Goal: Task Accomplishment & Management: Complete application form

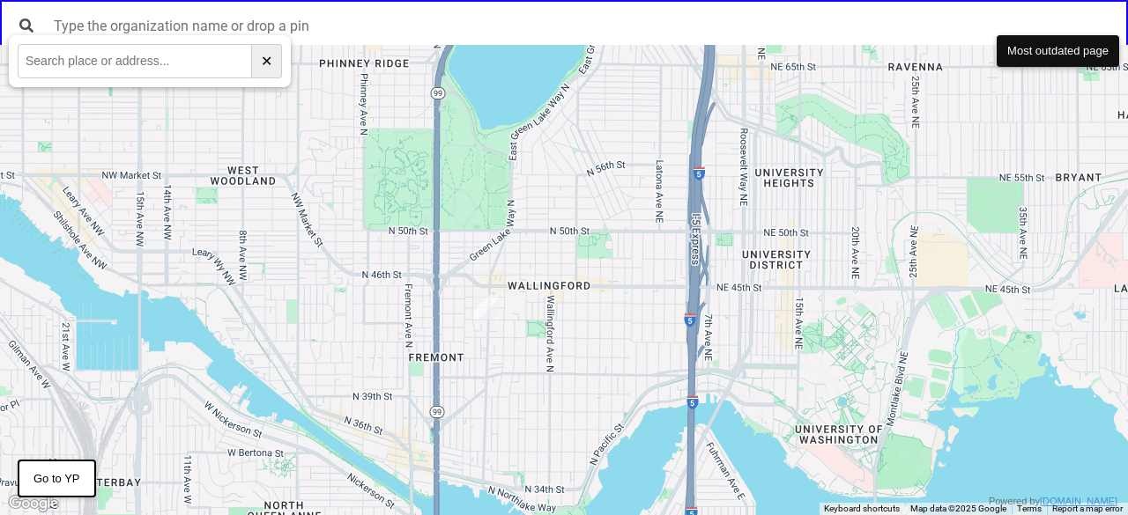
drag, startPoint x: 1066, startPoint y: 302, endPoint x: 983, endPoint y: 330, distance: 88.3
click at [983, 330] on div at bounding box center [564, 280] width 1128 height 471
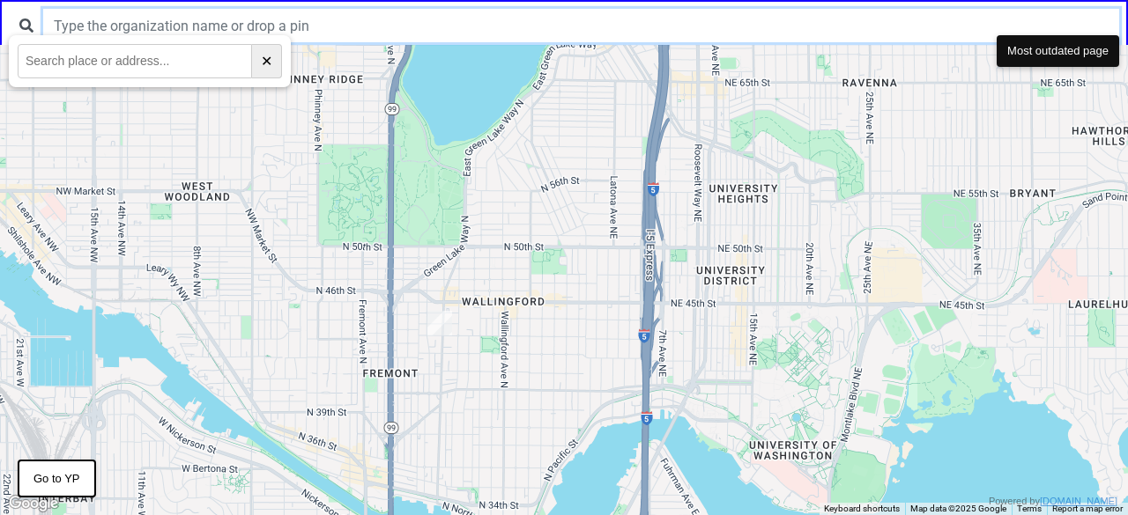
click at [562, 27] on input "text" at bounding box center [581, 25] width 1076 height 33
type input "test"
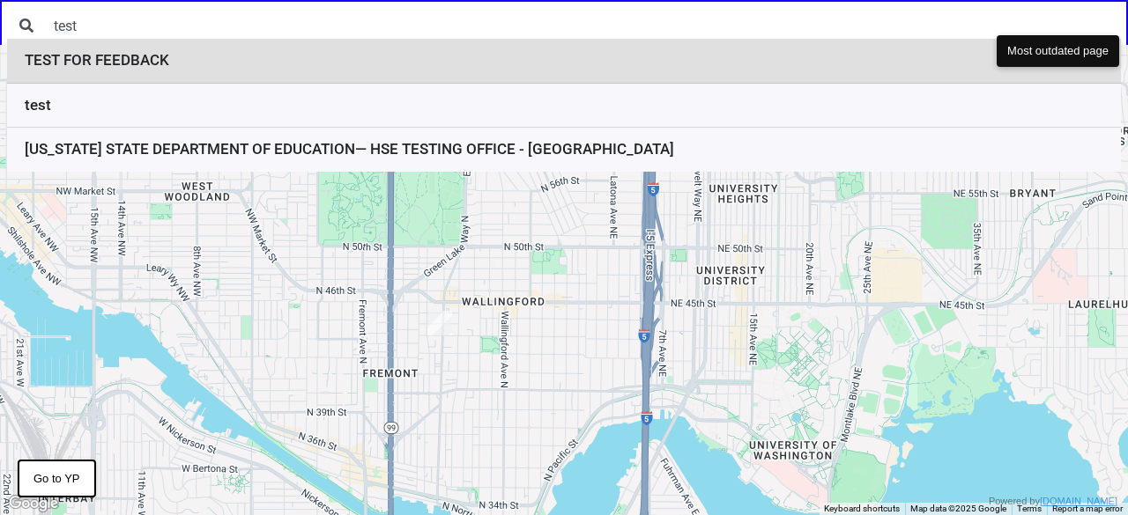
click at [250, 69] on li "TEST FOR FEEDBACK" at bounding box center [564, 61] width 1114 height 45
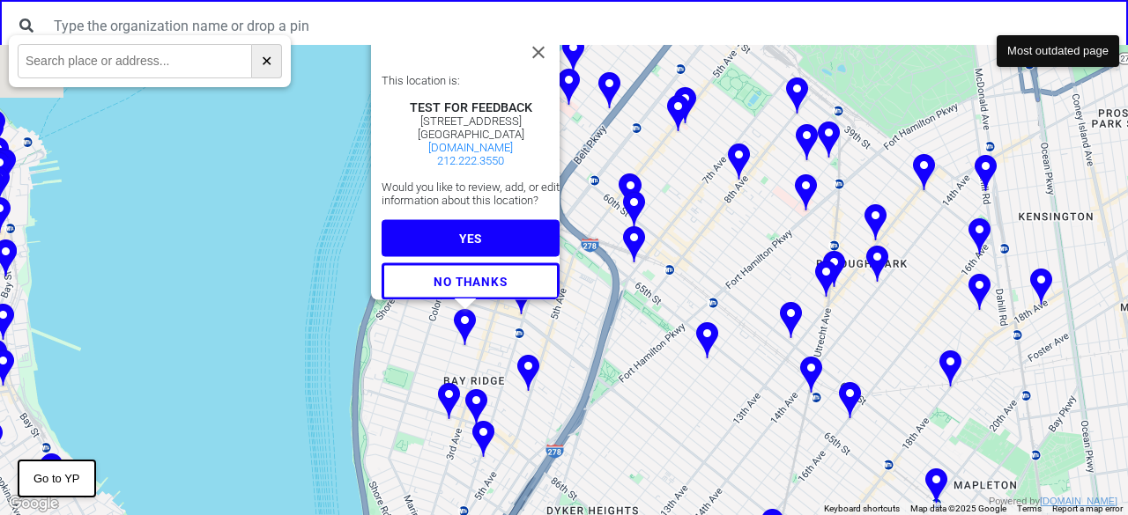
drag, startPoint x: 750, startPoint y: 253, endPoint x: 664, endPoint y: 263, distance: 86.0
click at [666, 263] on div "This location is: TEST FOR FEEDBACK 228 79th St Brooklyn, NY 11209 testforfeedb…" at bounding box center [564, 280] width 1128 height 471
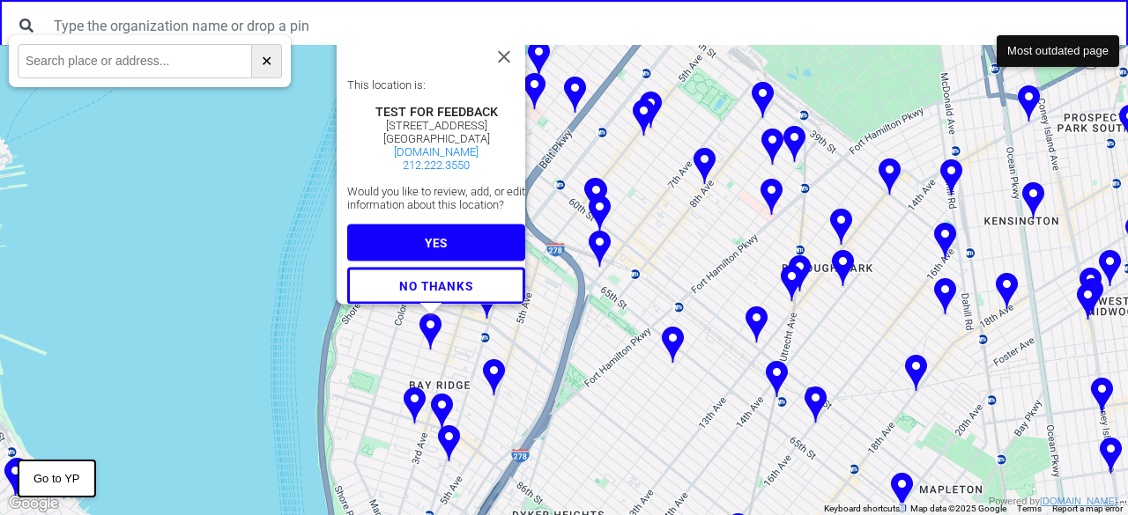
click at [456, 243] on button "YES" at bounding box center [436, 243] width 178 height 37
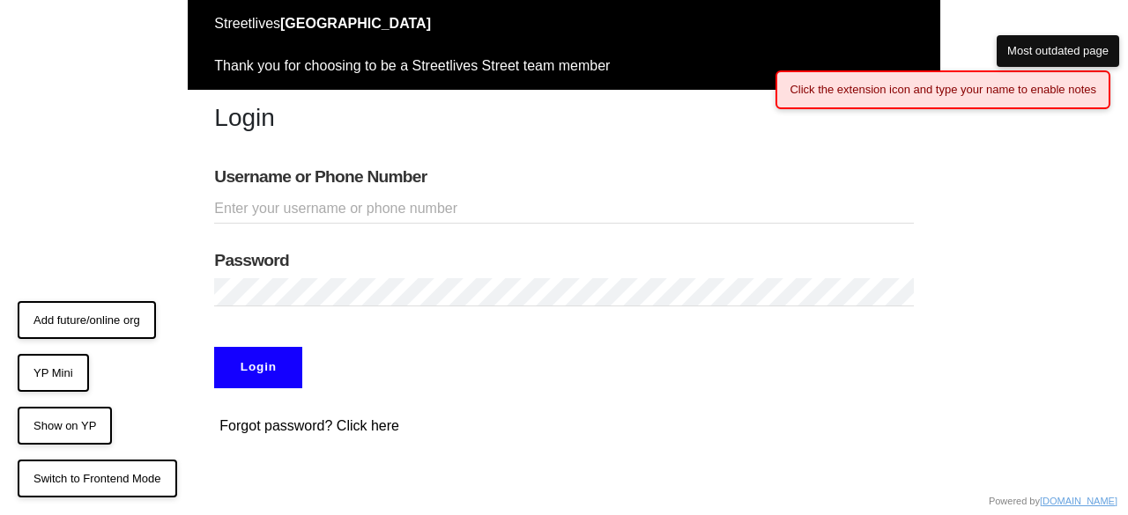
click at [368, 200] on input "Username or Phone Number" at bounding box center [563, 209] width 699 height 29
type input "doobneek"
click at [278, 355] on input "Login" at bounding box center [258, 367] width 88 height 41
click at [277, 364] on input "Login" at bounding box center [258, 367] width 88 height 41
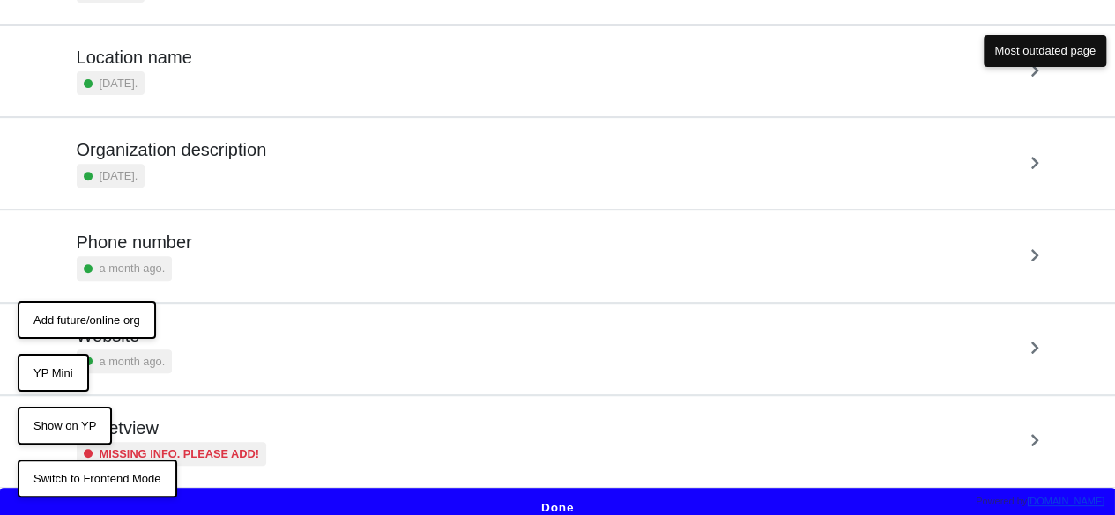
scroll to position [305, 0]
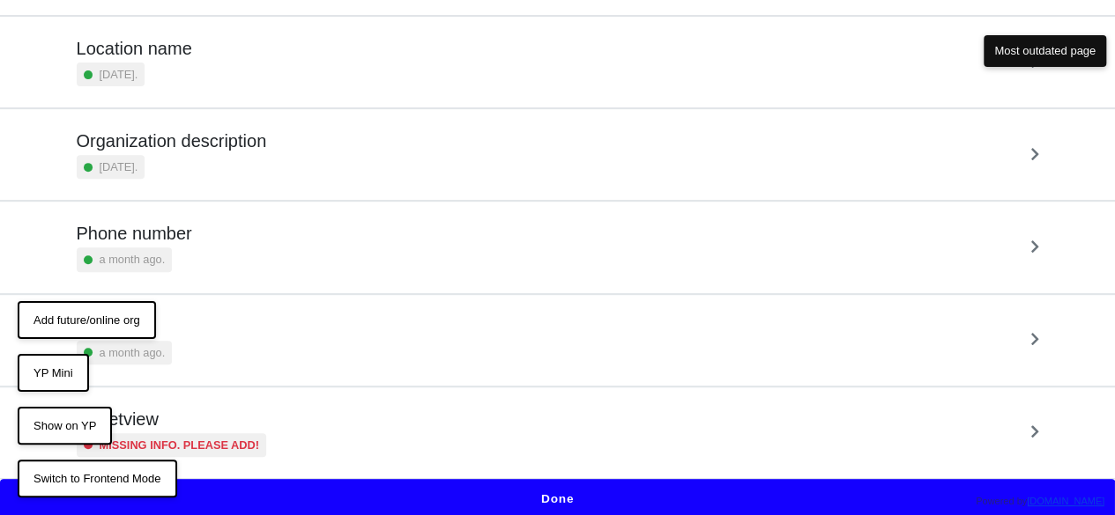
drag, startPoint x: 5, startPoint y: 112, endPoint x: 63, endPoint y: 367, distance: 261.2
click at [5, 113] on link "Organization description 5 months ago." at bounding box center [557, 154] width 1115 height 93
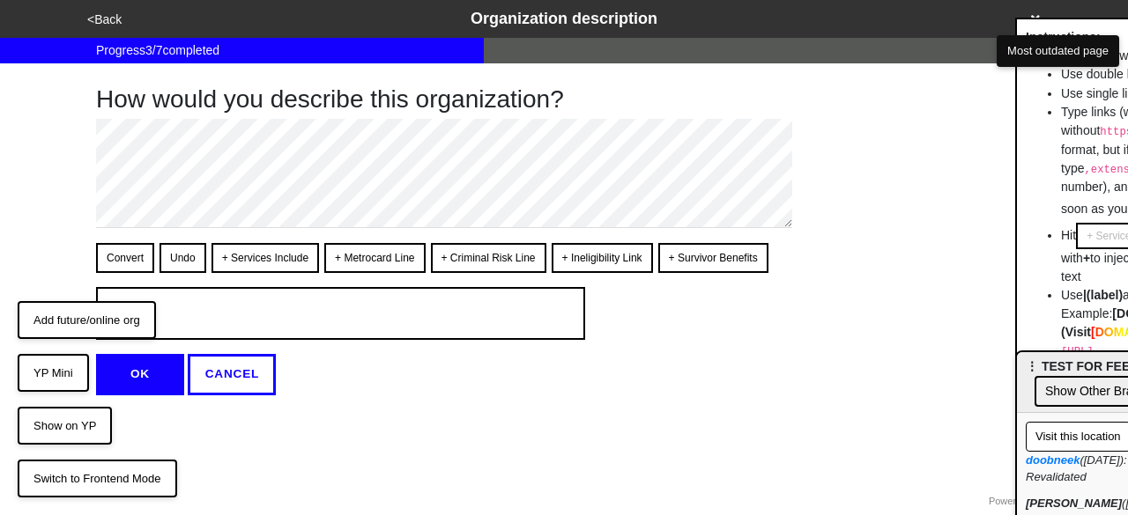
drag, startPoint x: 130, startPoint y: 101, endPoint x: 1124, endPoint y: 367, distance: 1029.0
click at [1127, 367] on span "⋮ TEST FOR FEEDBACK" at bounding box center [1100, 367] width 149 height 14
drag, startPoint x: 162, startPoint y: 477, endPoint x: 727, endPoint y: 510, distance: 565.8
click at [474, 452] on html "<Back Organization description Progress 3 / 7 completed How would you describe …" at bounding box center [564, 233] width 1128 height 466
click at [3, 142] on div "<Back Organization description Progress 3 / 7 completed How would you describe …" at bounding box center [564, 198] width 1128 height 396
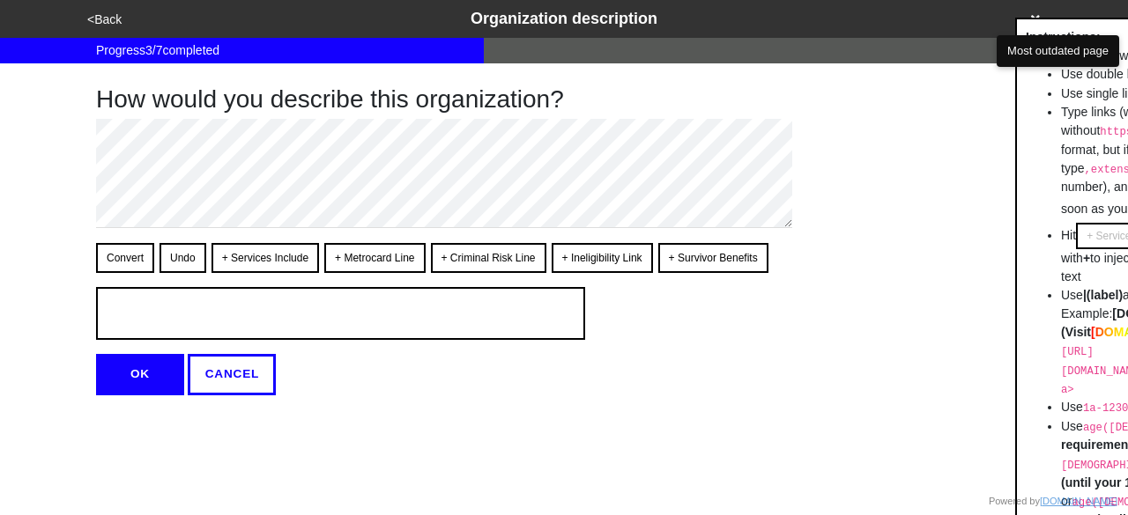
click at [33, 466] on html "<Back Organization description Progress 3 / 7 completed How would you describe …" at bounding box center [564, 233] width 1128 height 466
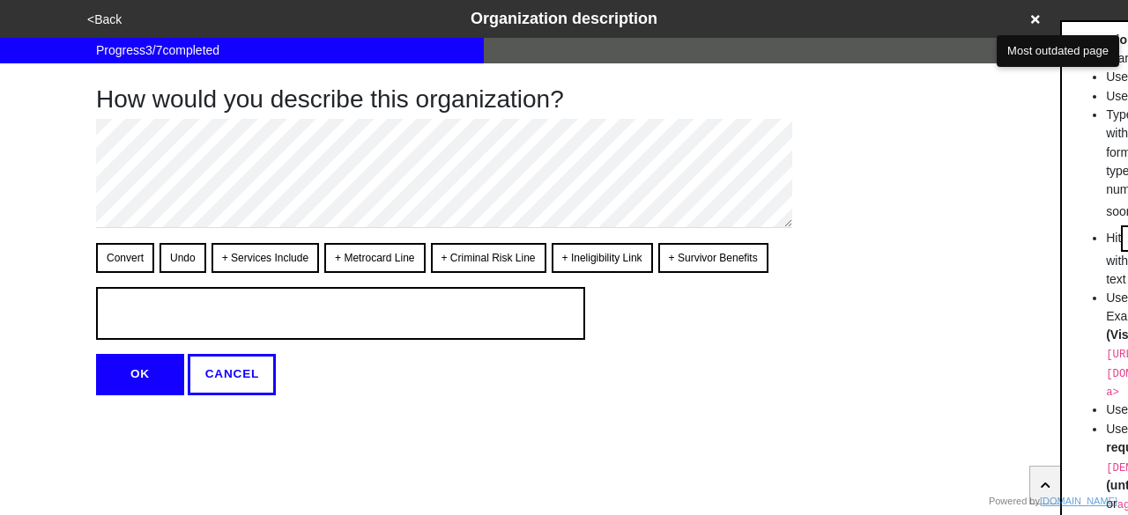
drag, startPoint x: 1033, startPoint y: 302, endPoint x: 1110, endPoint y: 324, distance: 80.6
click at [56, 466] on html "<Back Organization description Progress 3 / 7 completed How would you describe …" at bounding box center [564, 233] width 1128 height 466
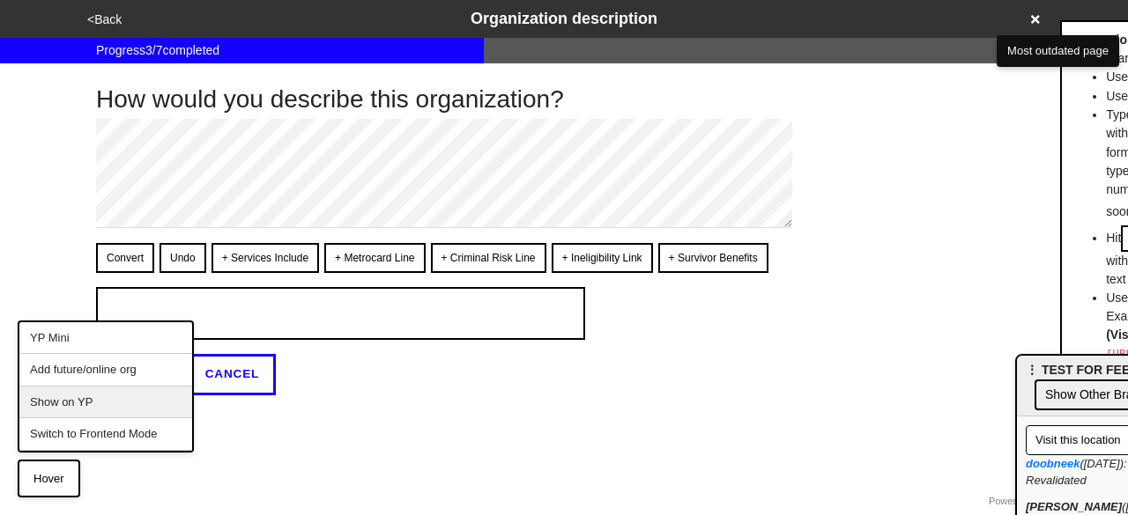
click at [93, 397] on div "Show on YP" at bounding box center [105, 403] width 173 height 33
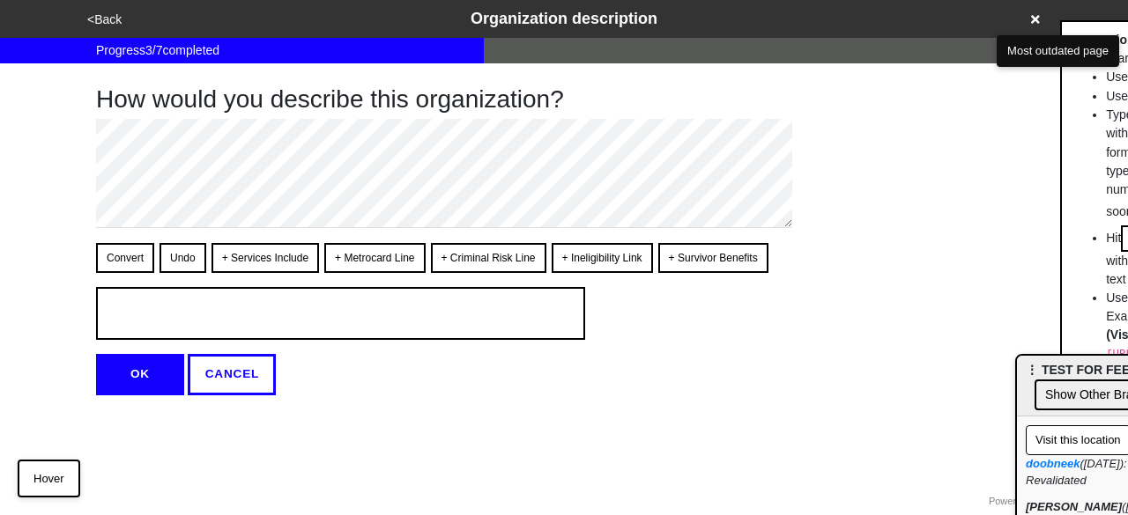
click at [827, 399] on html "<Back Organization description Progress 3 / 7 completed How would you describe …" at bounding box center [564, 233] width 1128 height 466
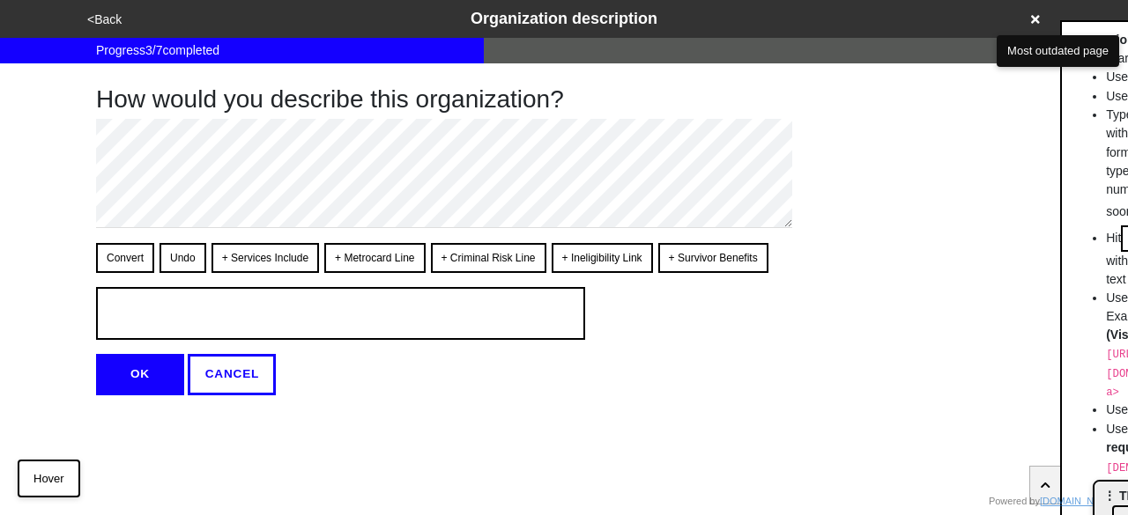
drag, startPoint x: 1034, startPoint y: 372, endPoint x: 1127, endPoint y: 551, distance: 201.8
click at [1127, 466] on html "<Back Organization description Progress 3 / 7 completed How would you describe …" at bounding box center [564, 233] width 1128 height 466
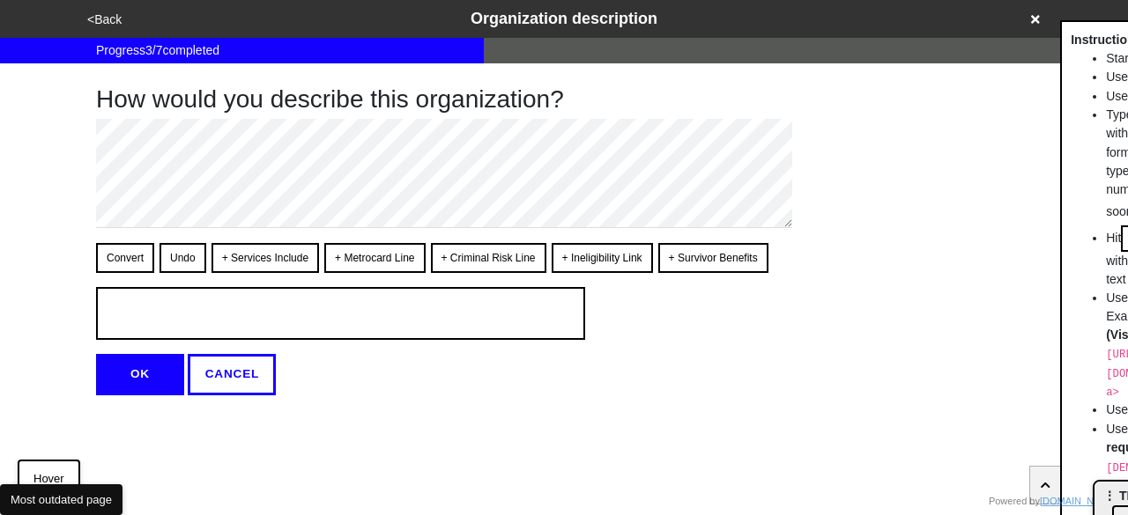
click at [8, 408] on html "<Back Organization description Progress 3 / 7 completed How would you describe …" at bounding box center [564, 233] width 1128 height 466
click at [3, 258] on div "<Back Organization description Progress 3 / 7 completed How would you describe …" at bounding box center [564, 198] width 1128 height 396
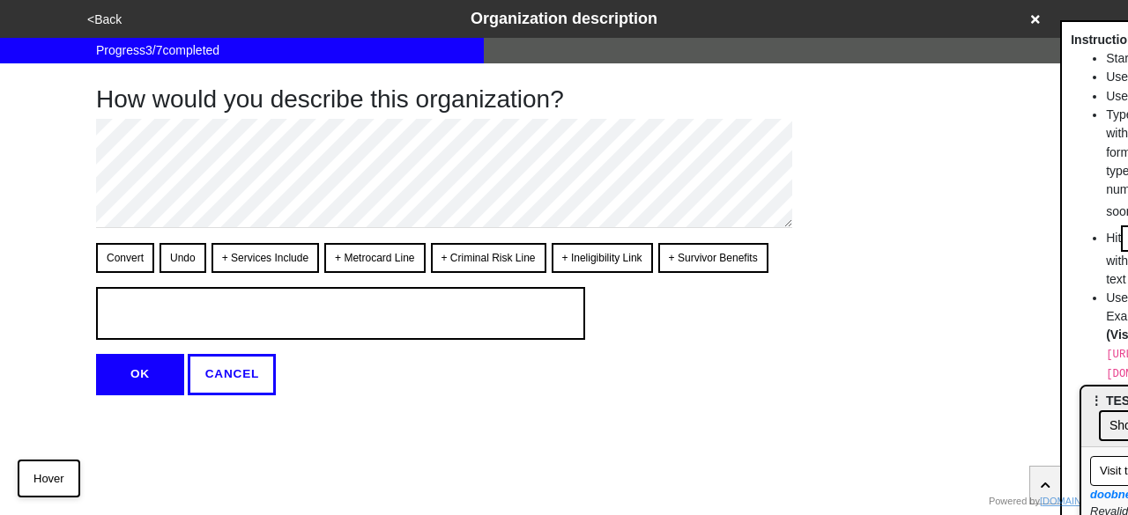
drag, startPoint x: 1103, startPoint y: 493, endPoint x: 1127, endPoint y: 385, distance: 110.1
click at [0, 372] on div "<Back Organization description Progress 3 / 7 completed How would you describe …" at bounding box center [564, 198] width 1128 height 396
click at [0, 202] on div "<Back Organization description Progress 3 / 7 completed How would you describe …" at bounding box center [564, 198] width 1128 height 396
click at [6, 375] on div "<Back Organization description Progress 3 / 7 completed How would you describe …" at bounding box center [564, 198] width 1128 height 396
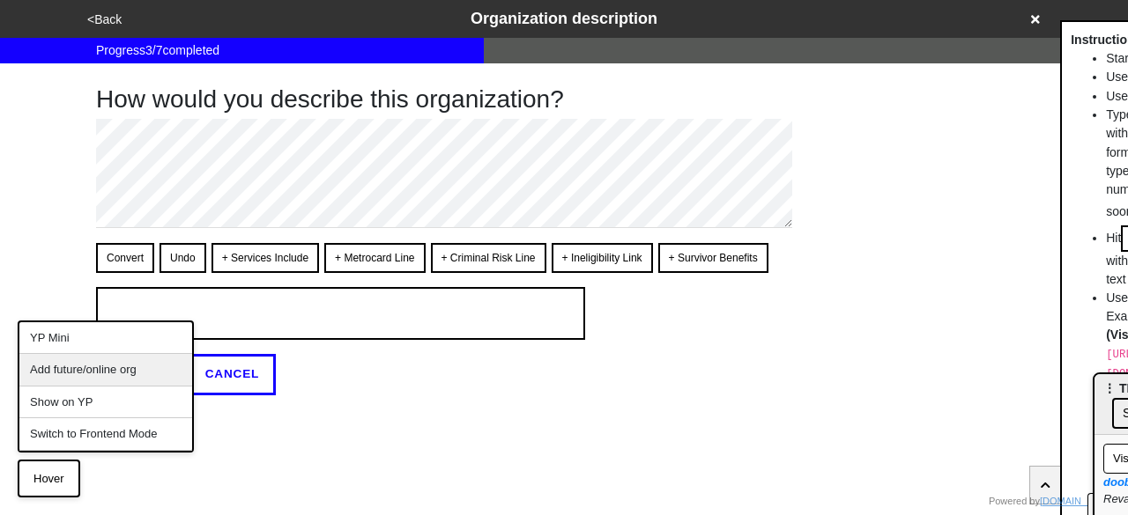
click at [106, 369] on div "Add future/online org" at bounding box center [105, 370] width 173 height 33
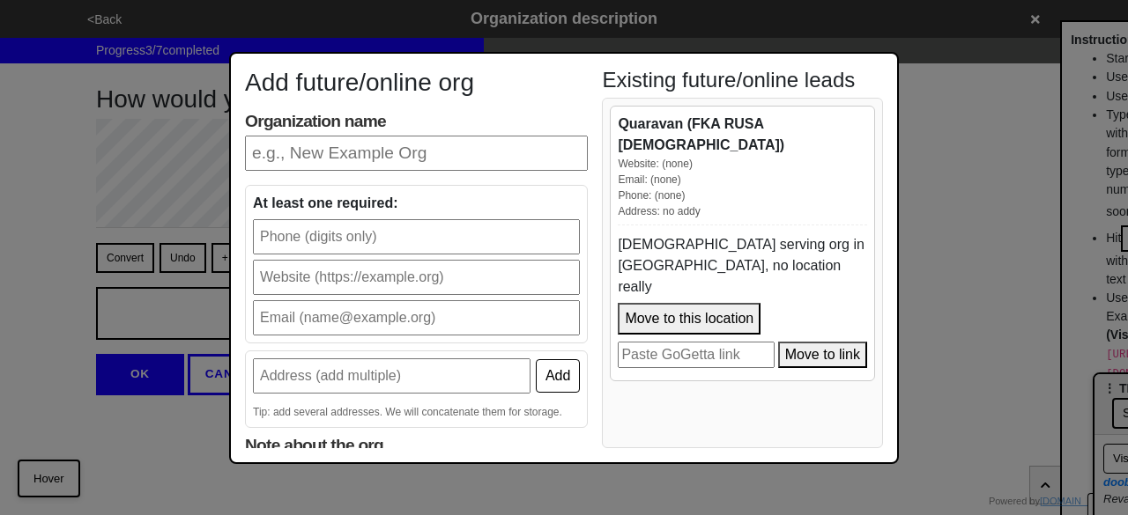
click at [65, 471] on div "Add future/online org Organization name At least one required: Add Tip: add sev…" at bounding box center [564, 257] width 1128 height 515
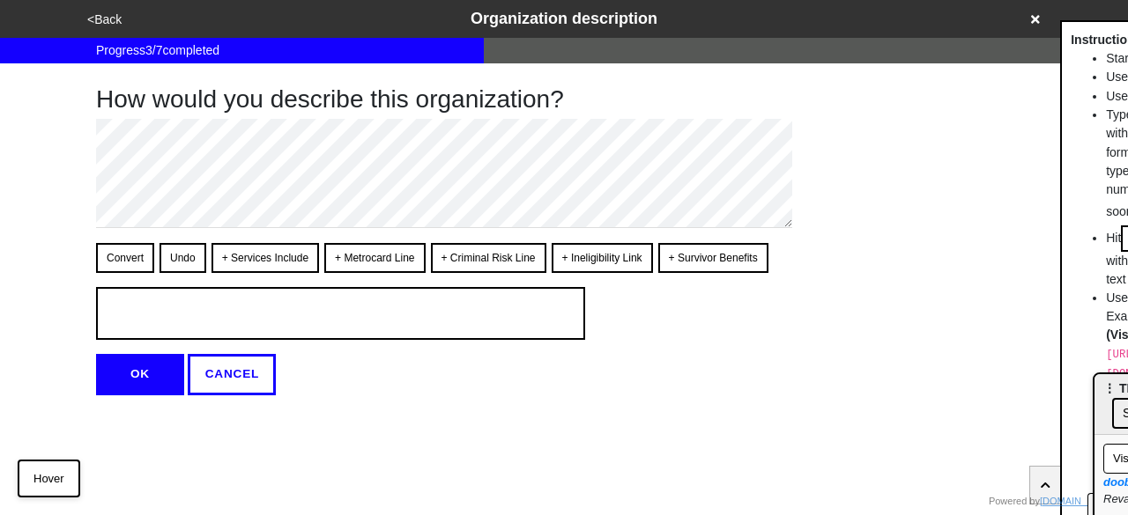
drag, startPoint x: 113, startPoint y: 463, endPoint x: 171, endPoint y: 480, distance: 60.8
click at [114, 463] on html "<Back Organization description Progress 3 / 7 completed How would you describe …" at bounding box center [564, 233] width 1128 height 466
click at [1036, 21] on icon at bounding box center [1035, 19] width 9 height 9
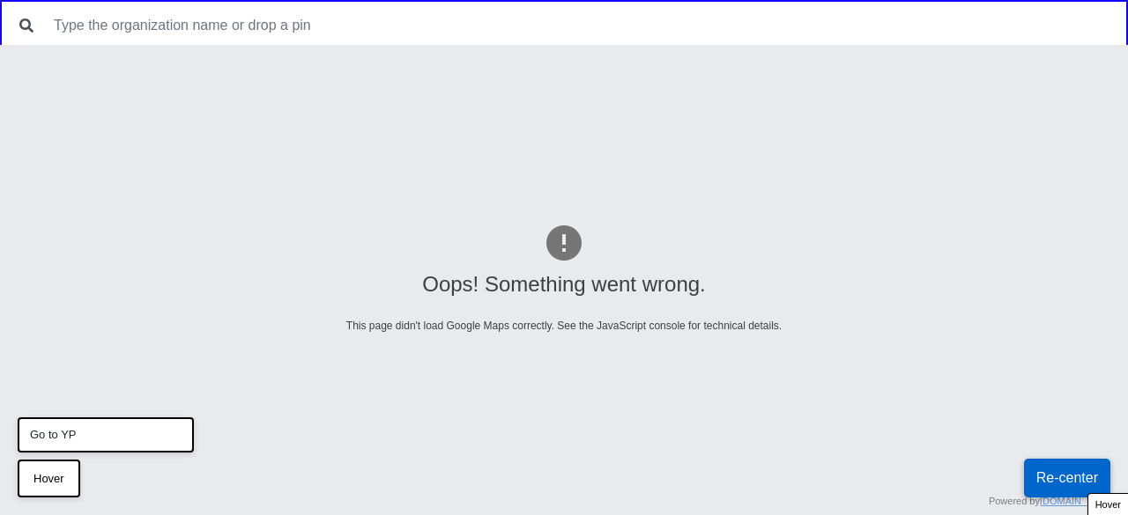
click at [61, 478] on button "Hover" at bounding box center [49, 479] width 63 height 39
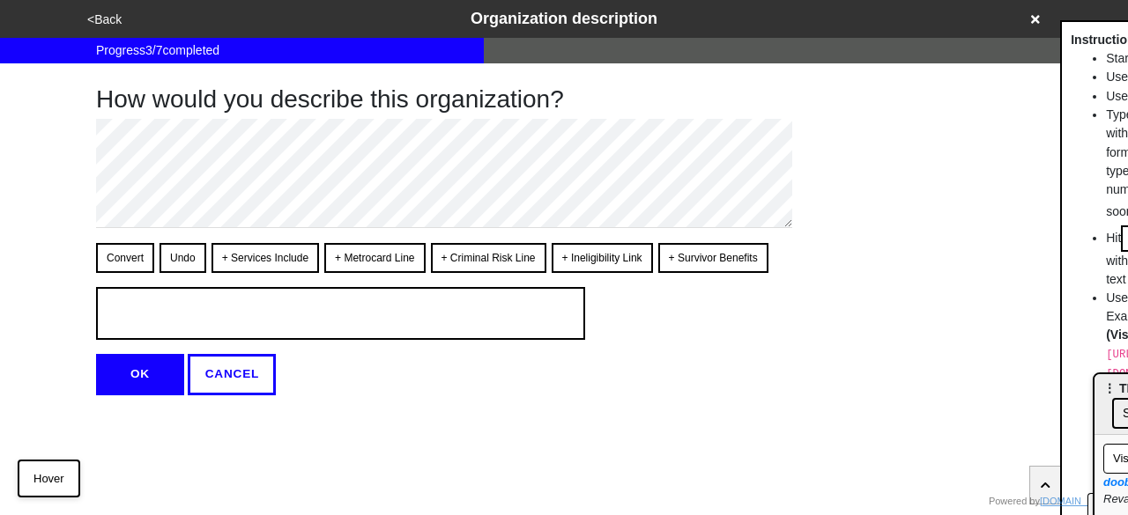
click at [1032, 19] on icon at bounding box center [1035, 19] width 9 height 12
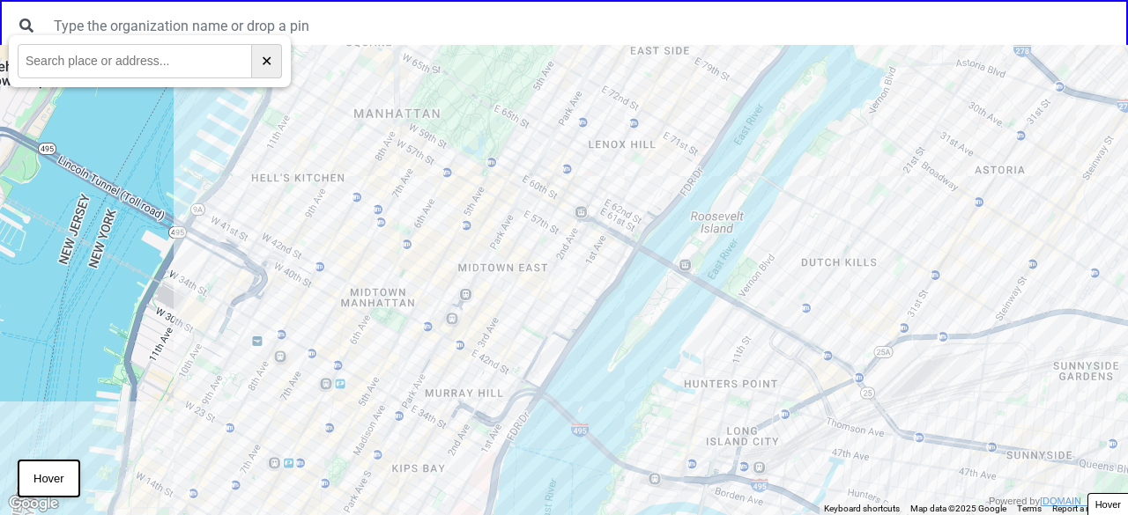
click at [536, 236] on div at bounding box center [564, 280] width 1128 height 471
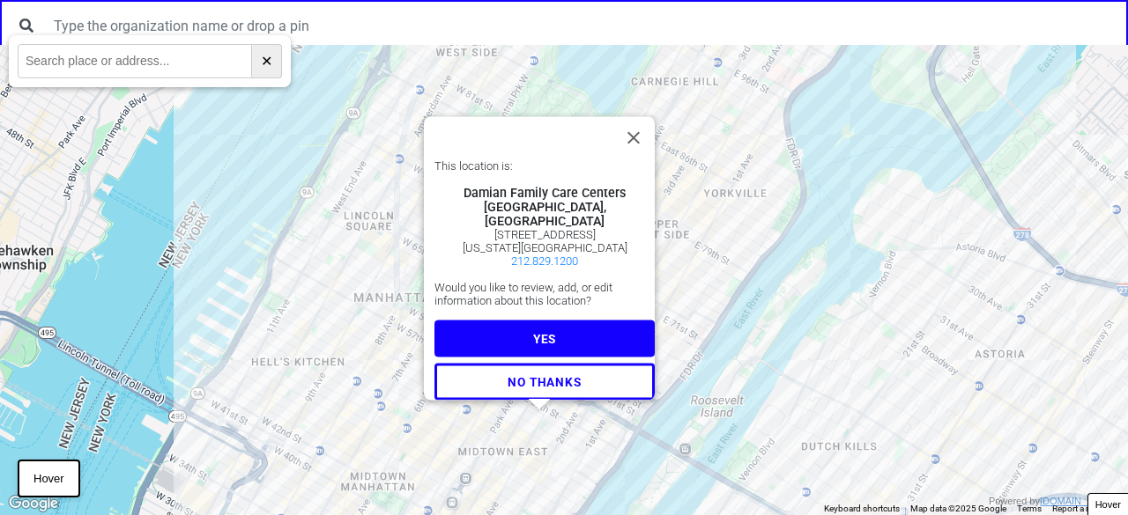
click at [513, 325] on button "YES" at bounding box center [544, 339] width 220 height 37
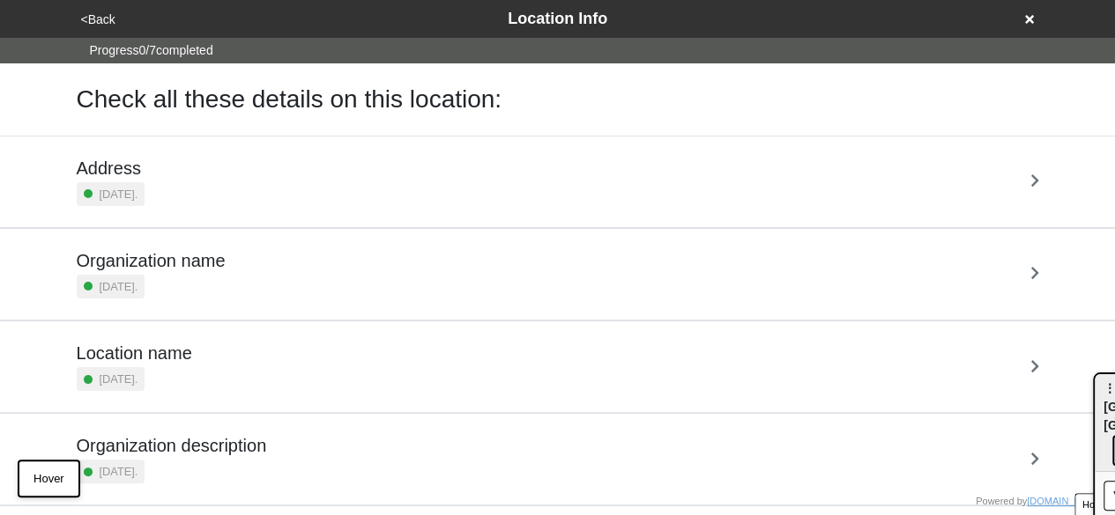
click at [1026, 21] on icon at bounding box center [1029, 19] width 9 height 9
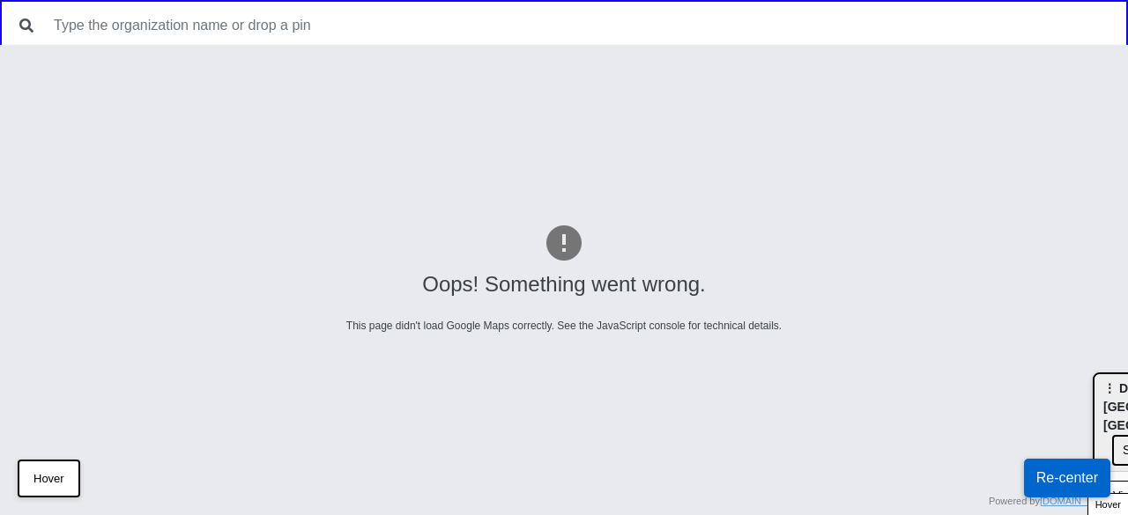
click at [1063, 473] on button "Re-center" at bounding box center [1067, 478] width 86 height 39
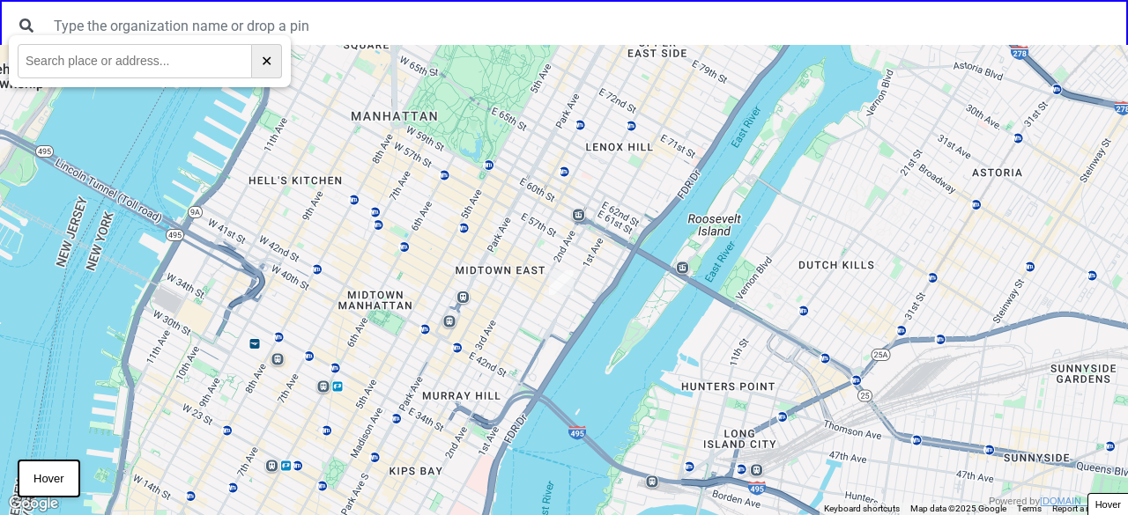
drag, startPoint x: 596, startPoint y: 182, endPoint x: 545, endPoint y: 280, distance: 110.0
click at [546, 279] on div at bounding box center [564, 280] width 1128 height 471
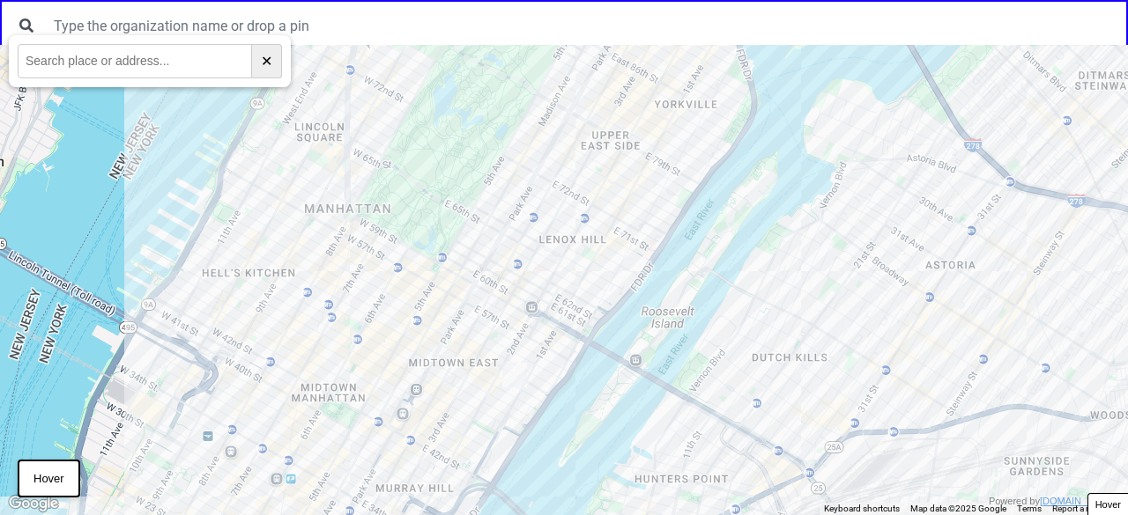
click at [529, 193] on div at bounding box center [564, 280] width 1128 height 471
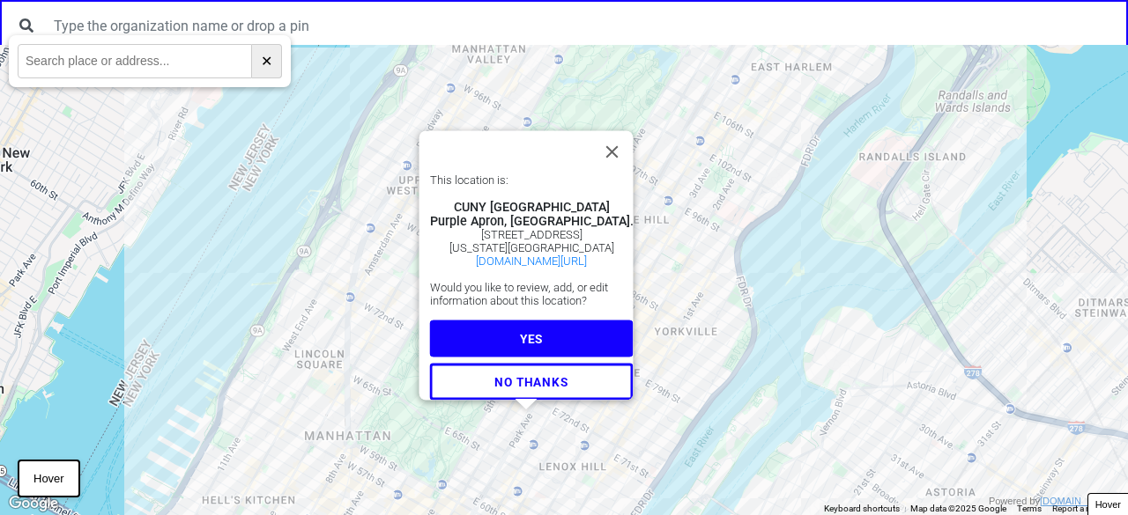
click at [555, 323] on button "YES" at bounding box center [532, 339] width 204 height 37
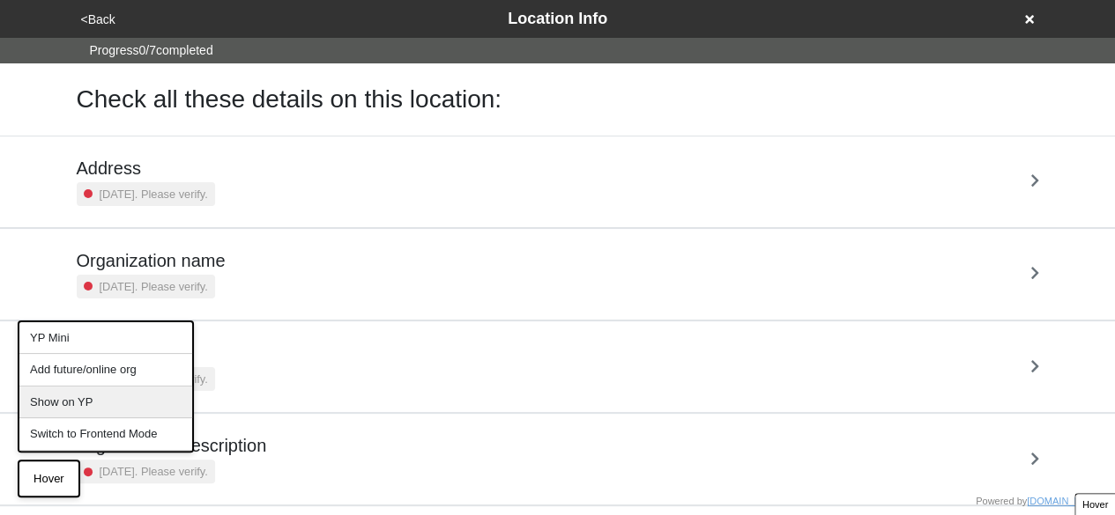
click at [90, 396] on div "Show on YP" at bounding box center [105, 403] width 173 height 33
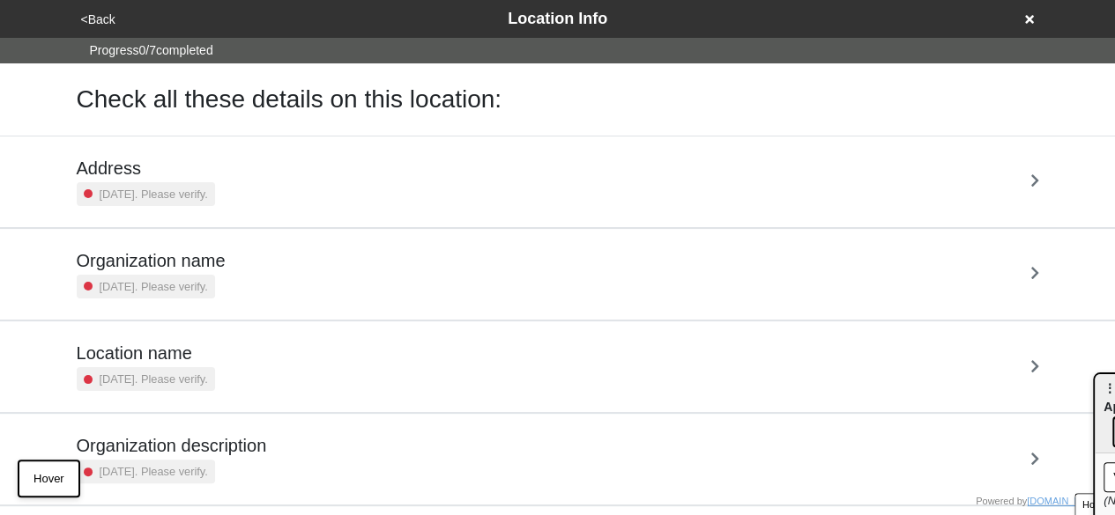
click at [1027, 19] on icon at bounding box center [1029, 19] width 9 height 9
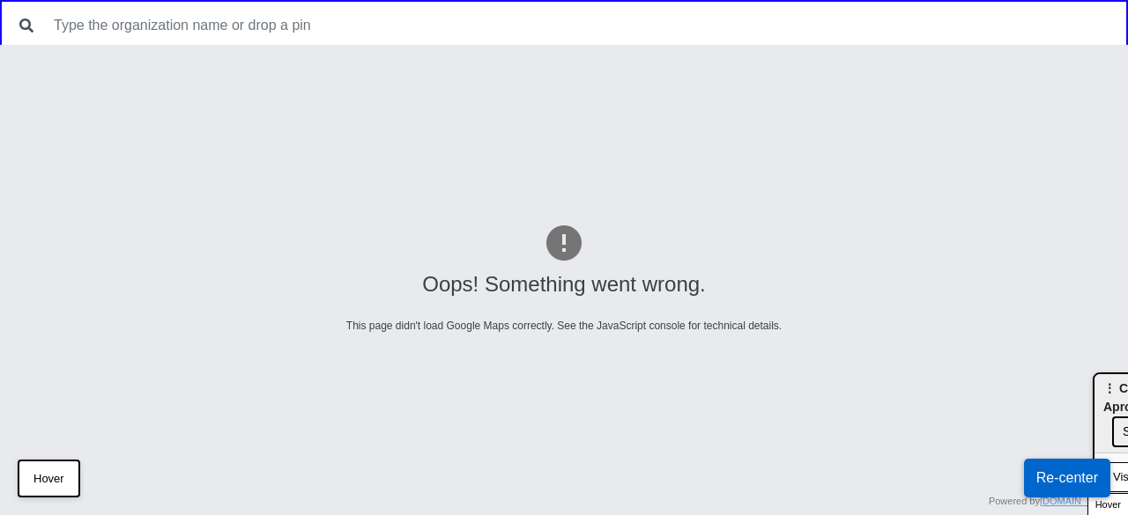
click at [630, 287] on div "Oops! Something went wrong." at bounding box center [564, 285] width 894 height 32
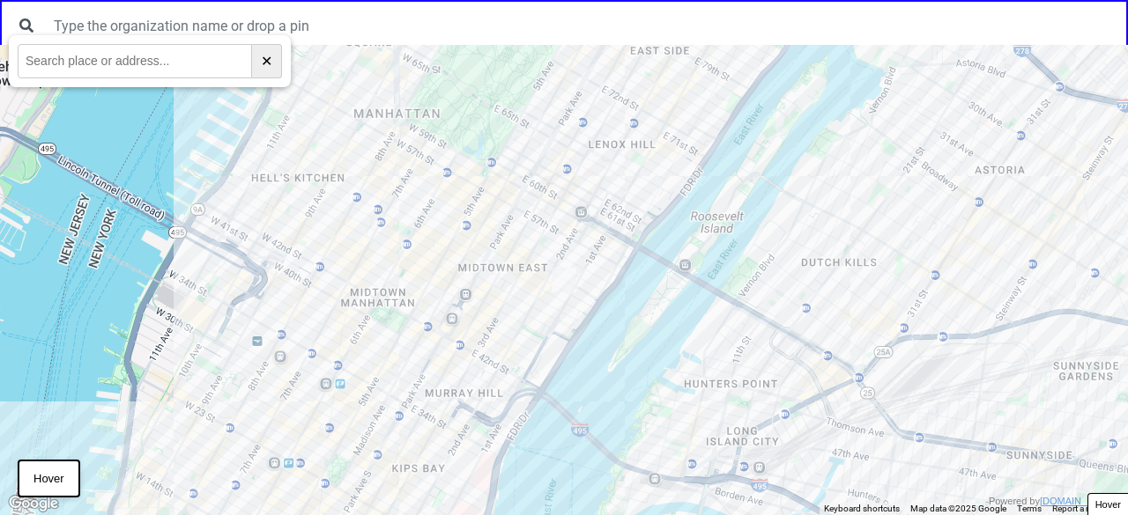
click at [534, 232] on div at bounding box center [564, 280] width 1128 height 471
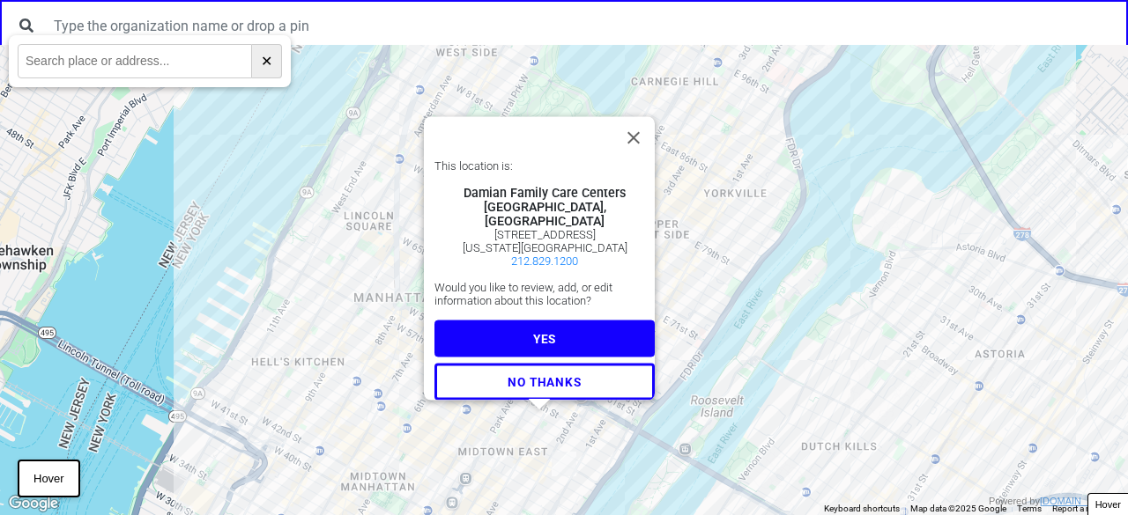
click at [522, 323] on button "YES" at bounding box center [544, 339] width 220 height 37
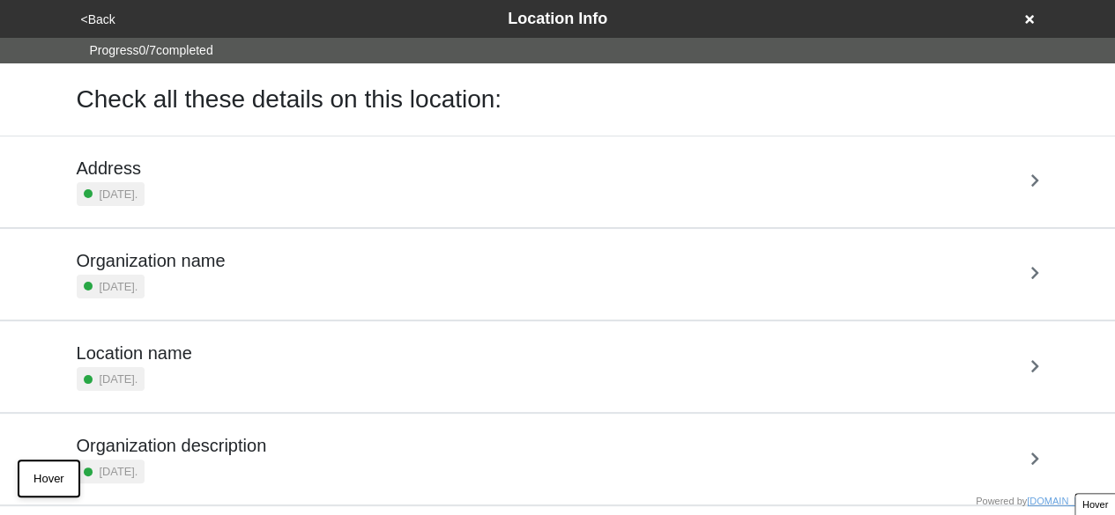
click at [1032, 17] on icon at bounding box center [1029, 19] width 9 height 9
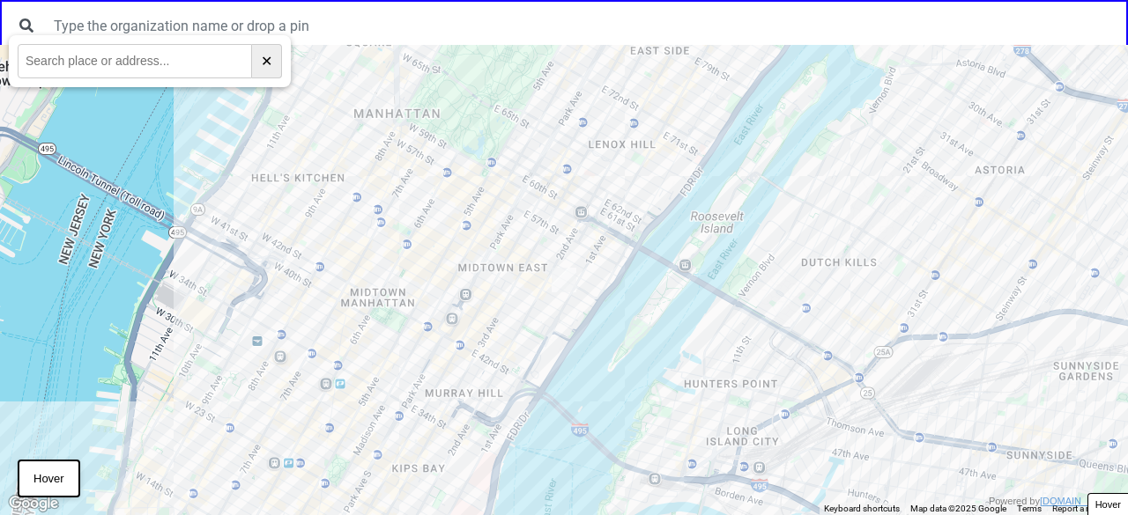
click at [393, 197] on div at bounding box center [564, 280] width 1128 height 471
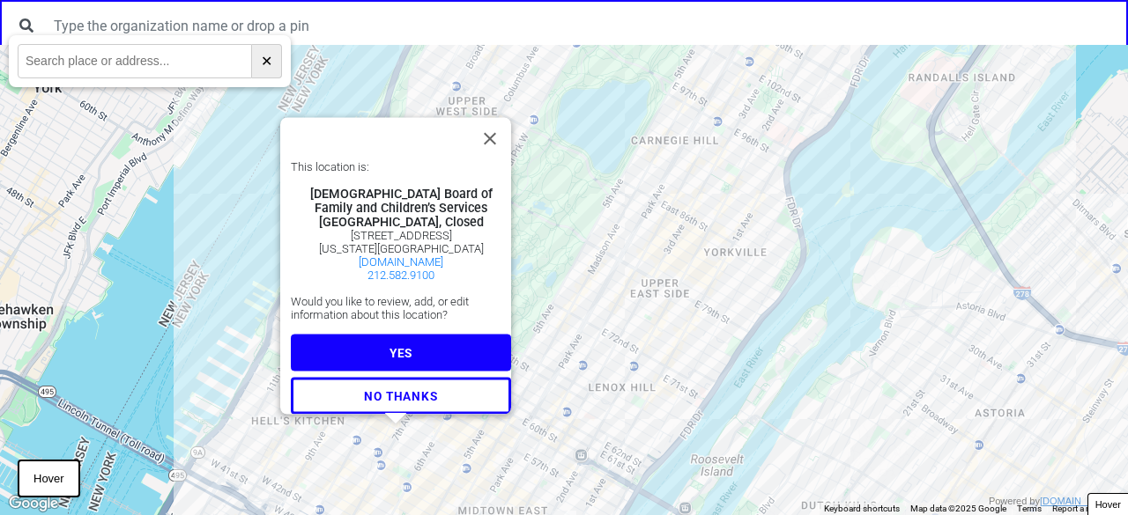
click at [366, 337] on button "YES" at bounding box center [401, 353] width 220 height 37
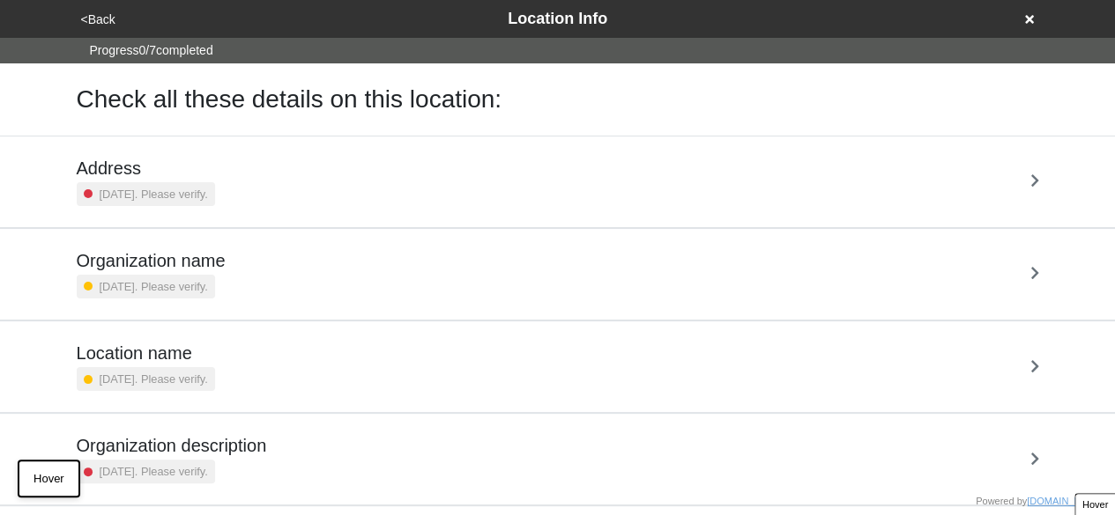
click at [108, 22] on button "<Back" at bounding box center [98, 20] width 45 height 20
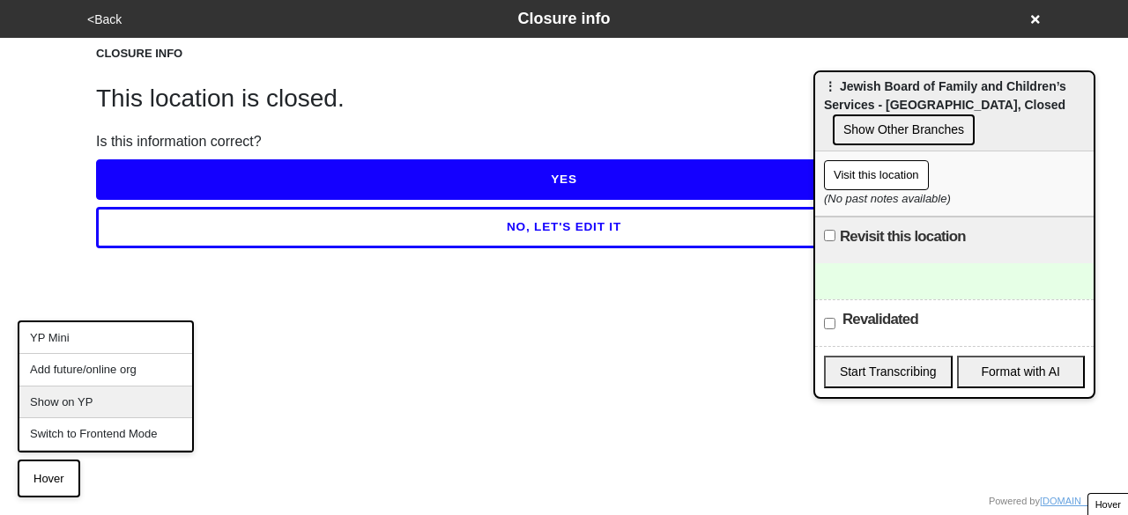
click at [101, 400] on div "Show on YP" at bounding box center [105, 403] width 173 height 33
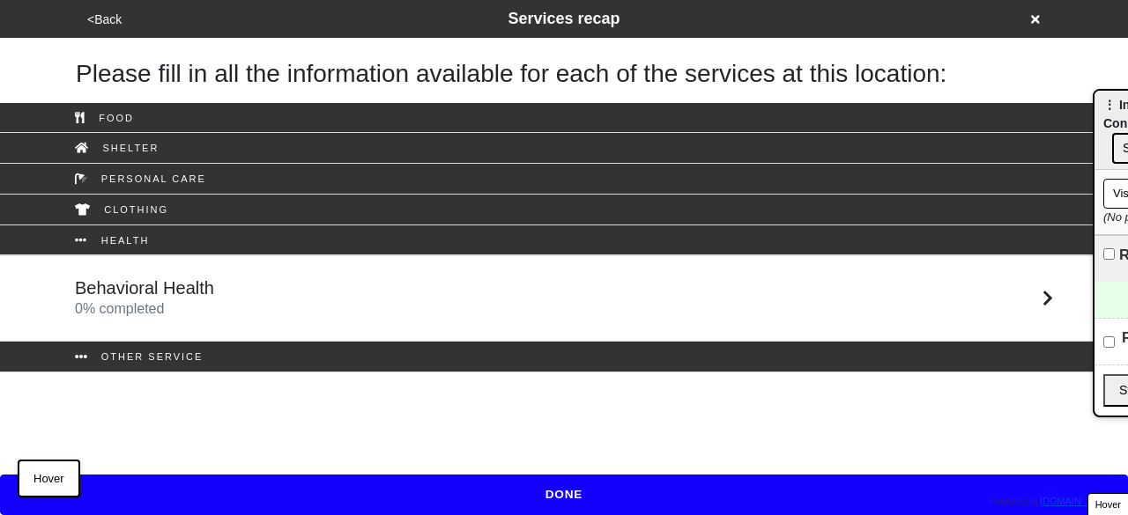
drag, startPoint x: 1107, startPoint y: 397, endPoint x: 1127, endPoint y: 101, distance: 296.8
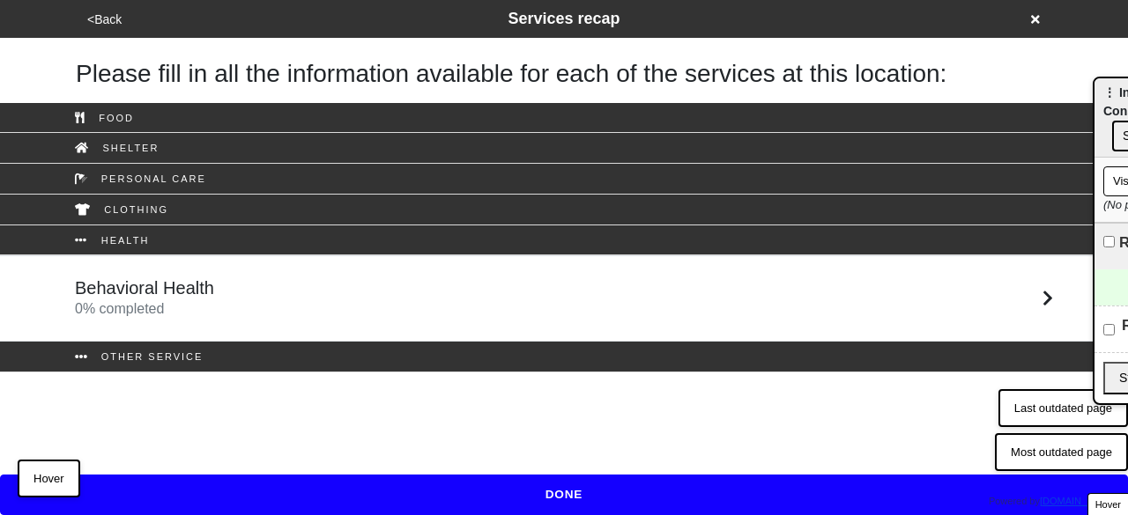
click at [1060, 396] on button "Last outdated page" at bounding box center [1063, 408] width 130 height 39
click at [1081, 441] on button "Most outdated page" at bounding box center [1061, 453] width 133 height 39
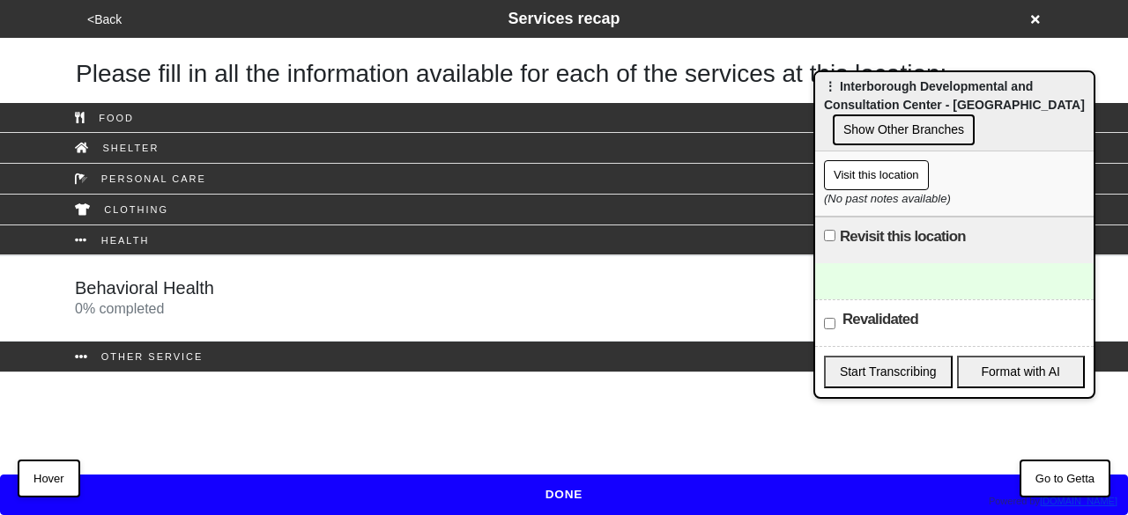
click at [1038, 13] on icon at bounding box center [1035, 19] width 9 height 12
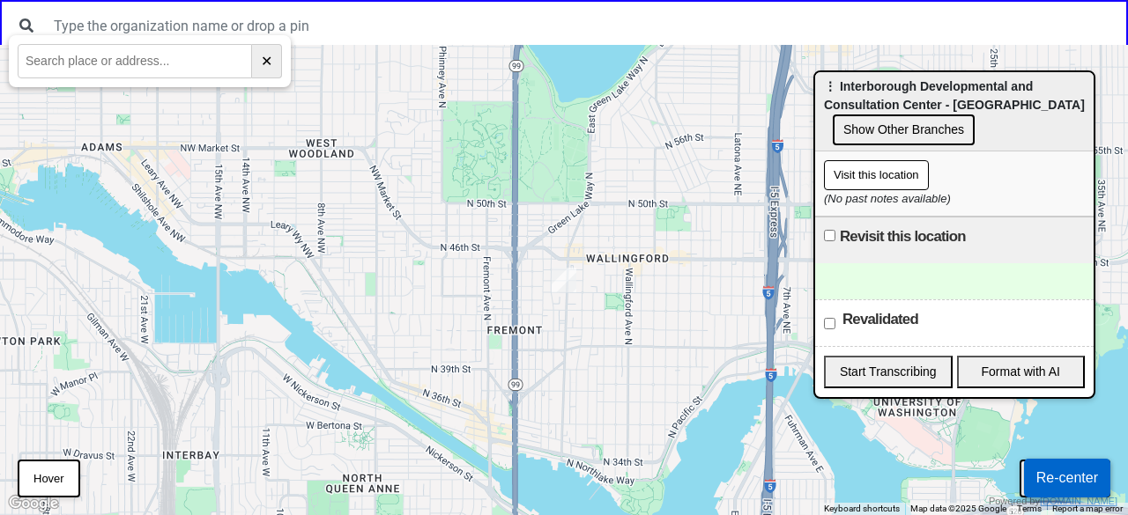
click at [1063, 474] on button "Re-center" at bounding box center [1067, 478] width 86 height 39
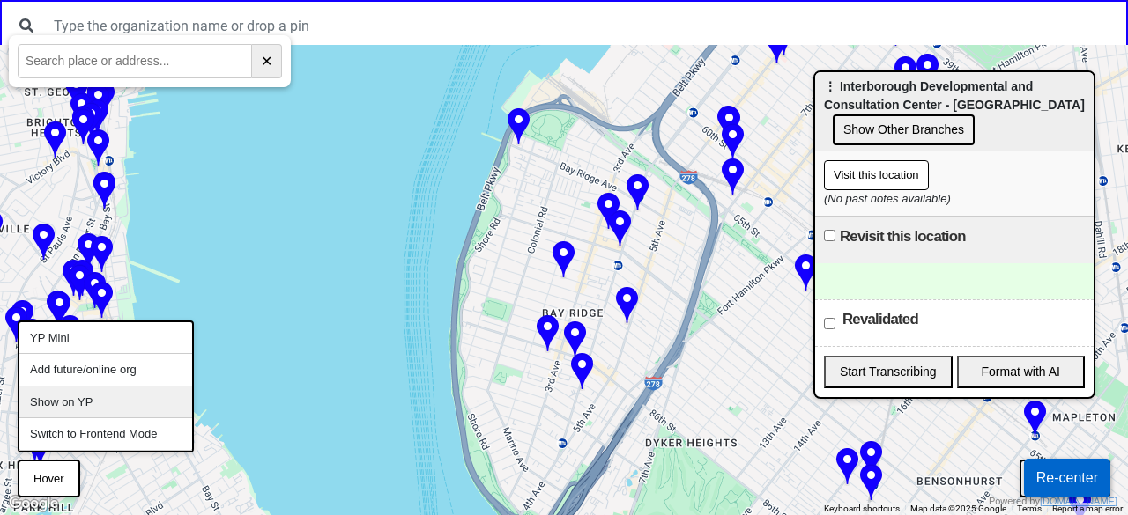
click at [99, 393] on div "Show on YP" at bounding box center [105, 403] width 173 height 33
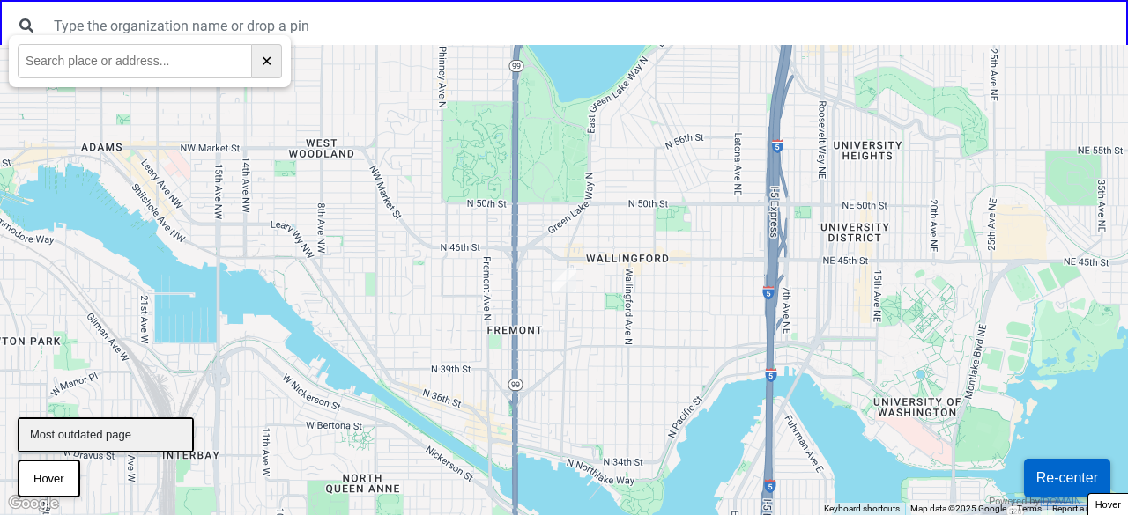
click at [96, 440] on div "Most outdated page" at bounding box center [105, 435] width 173 height 32
click at [94, 437] on div "Most outdated page" at bounding box center [105, 435] width 173 height 32
